Goal: Use online tool/utility: Utilize a website feature to perform a specific function

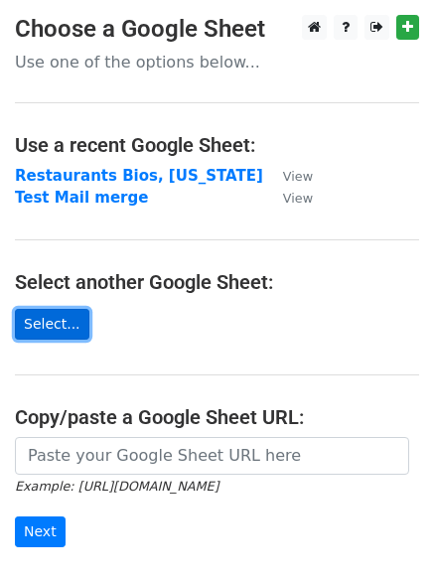
click at [53, 319] on link "Select..." at bounding box center [52, 324] width 74 height 31
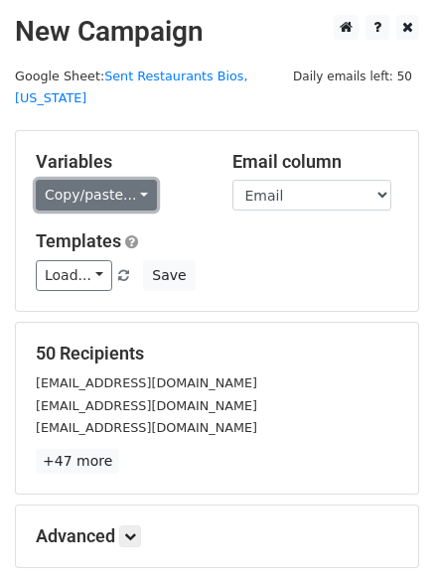
click at [114, 180] on link "Copy/paste..." at bounding box center [96, 195] width 121 height 31
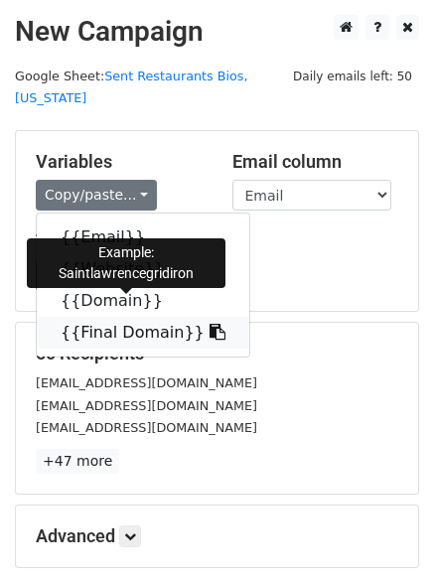
click at [210, 324] on icon at bounding box center [218, 332] width 16 height 16
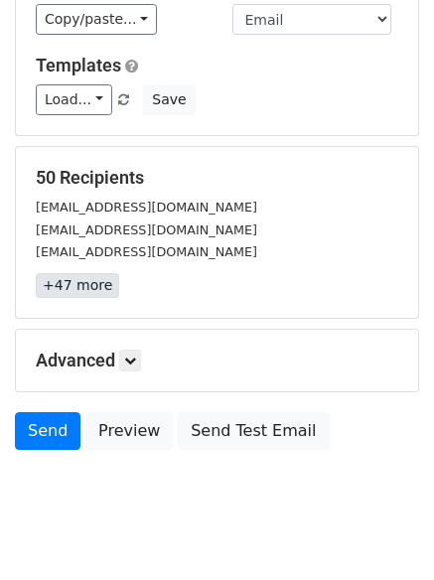
scroll to position [192, 0]
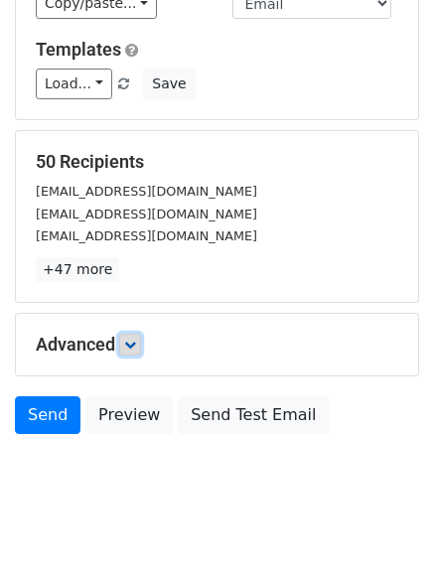
click at [135, 339] on icon at bounding box center [130, 345] width 12 height 12
